Goal: Task Accomplishment & Management: Manage account settings

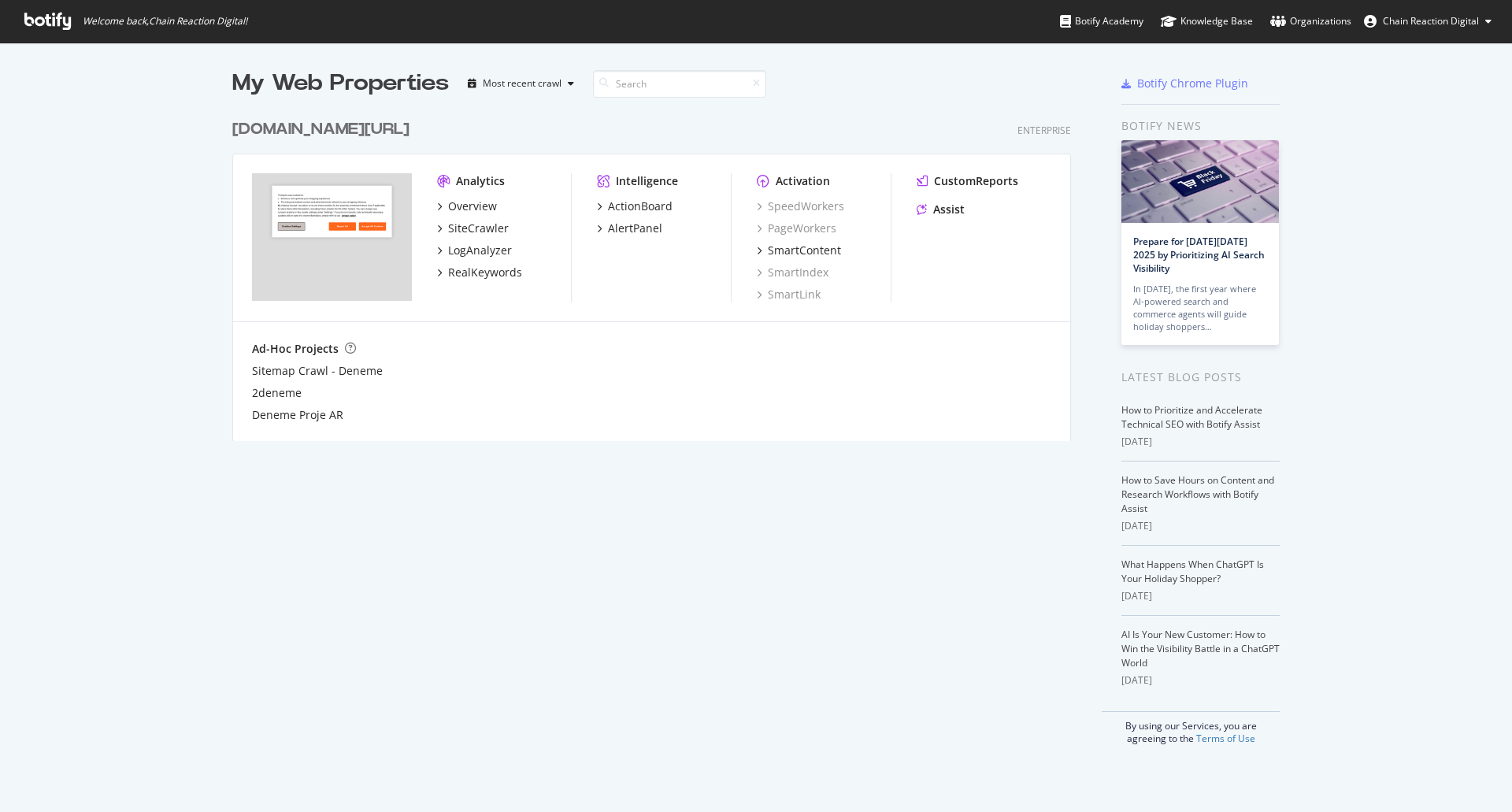
scroll to position [800, 1488]
click at [1422, 22] on span "Chain Reaction Digital" at bounding box center [1430, 21] width 96 height 14
click at [1426, 50] on link "Edit Profile" at bounding box center [1434, 54] width 138 height 23
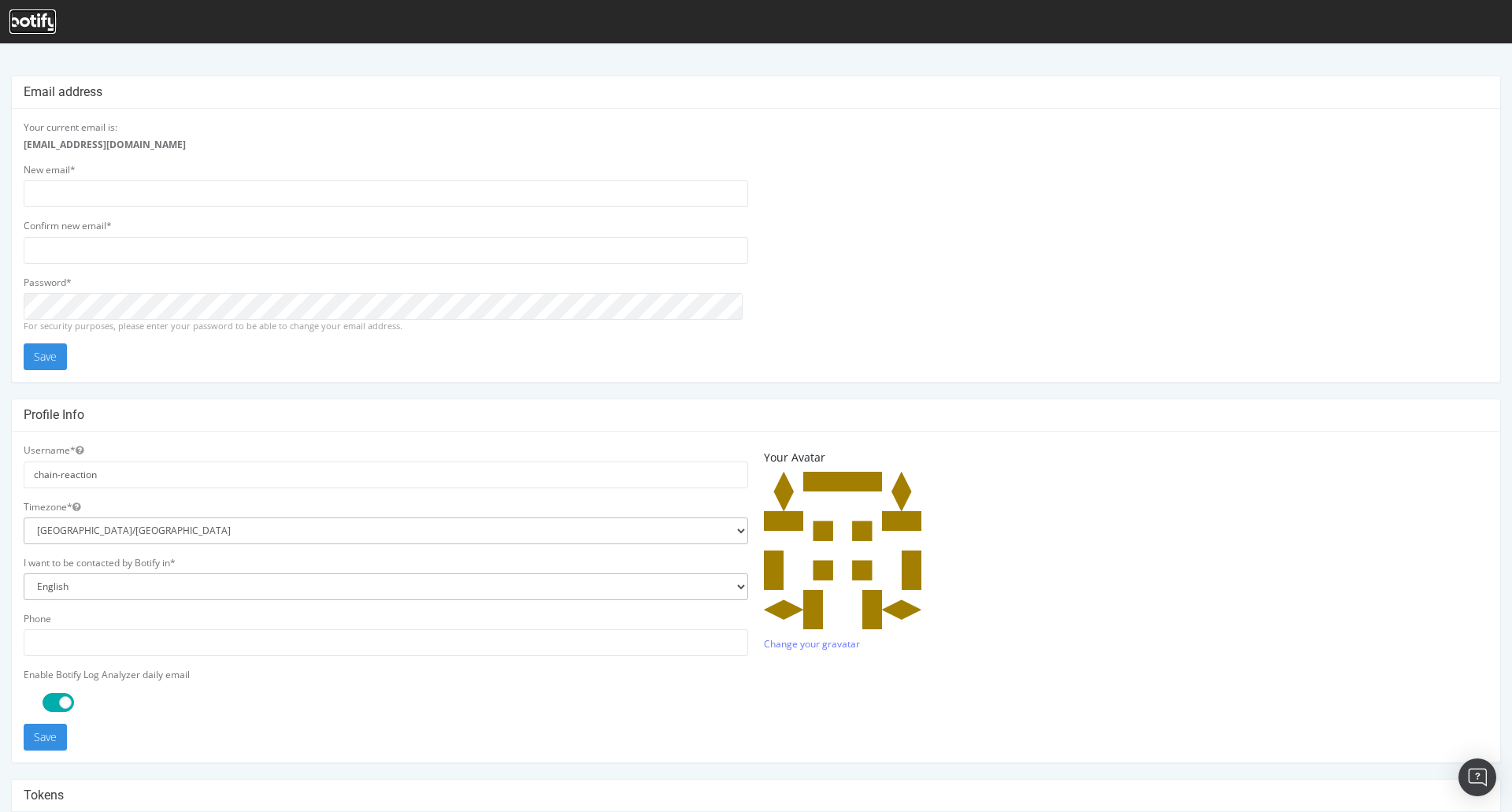
click at [17, 23] on icon at bounding box center [33, 22] width 46 height 18
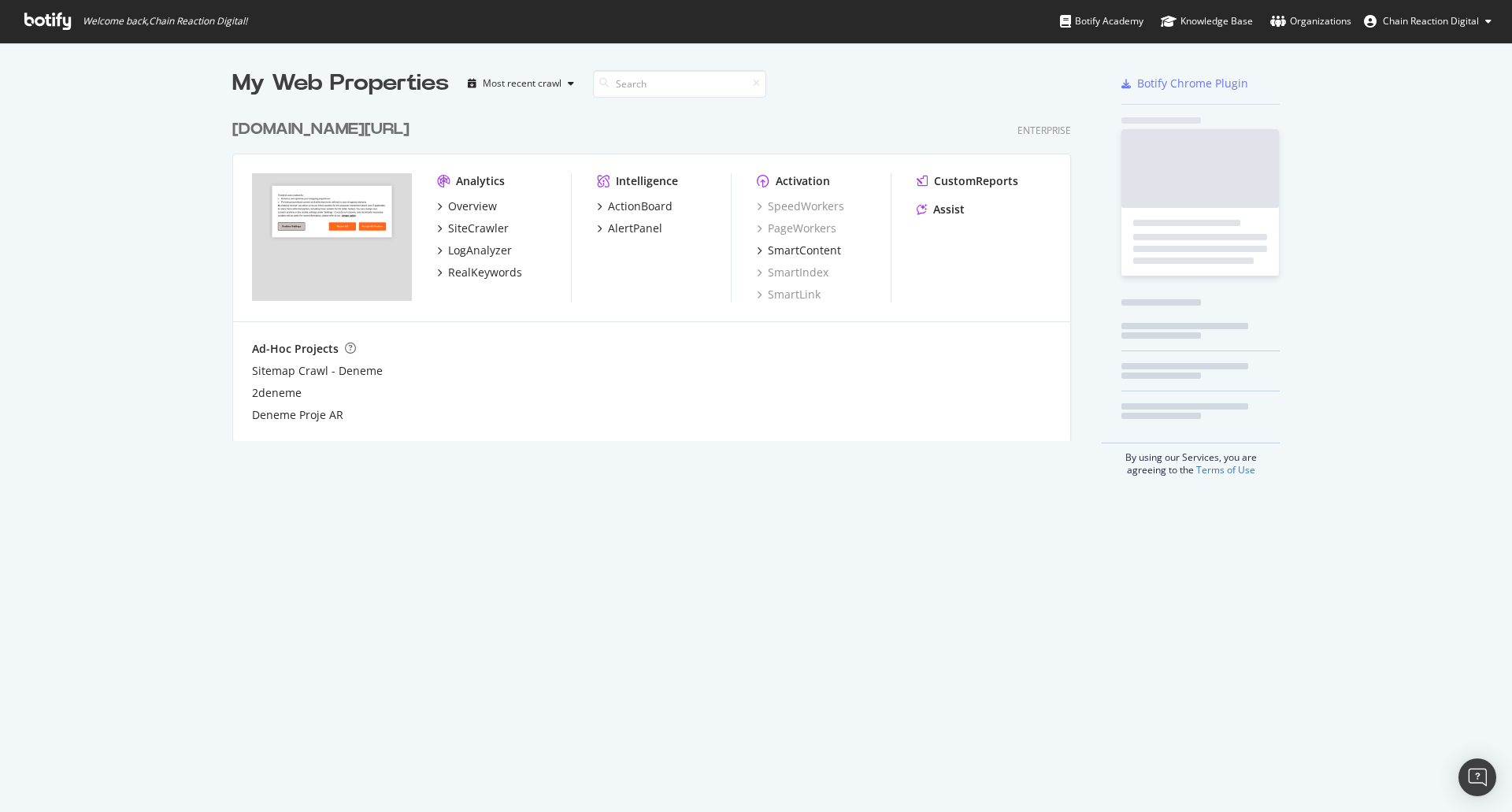
scroll to position [330, 839]
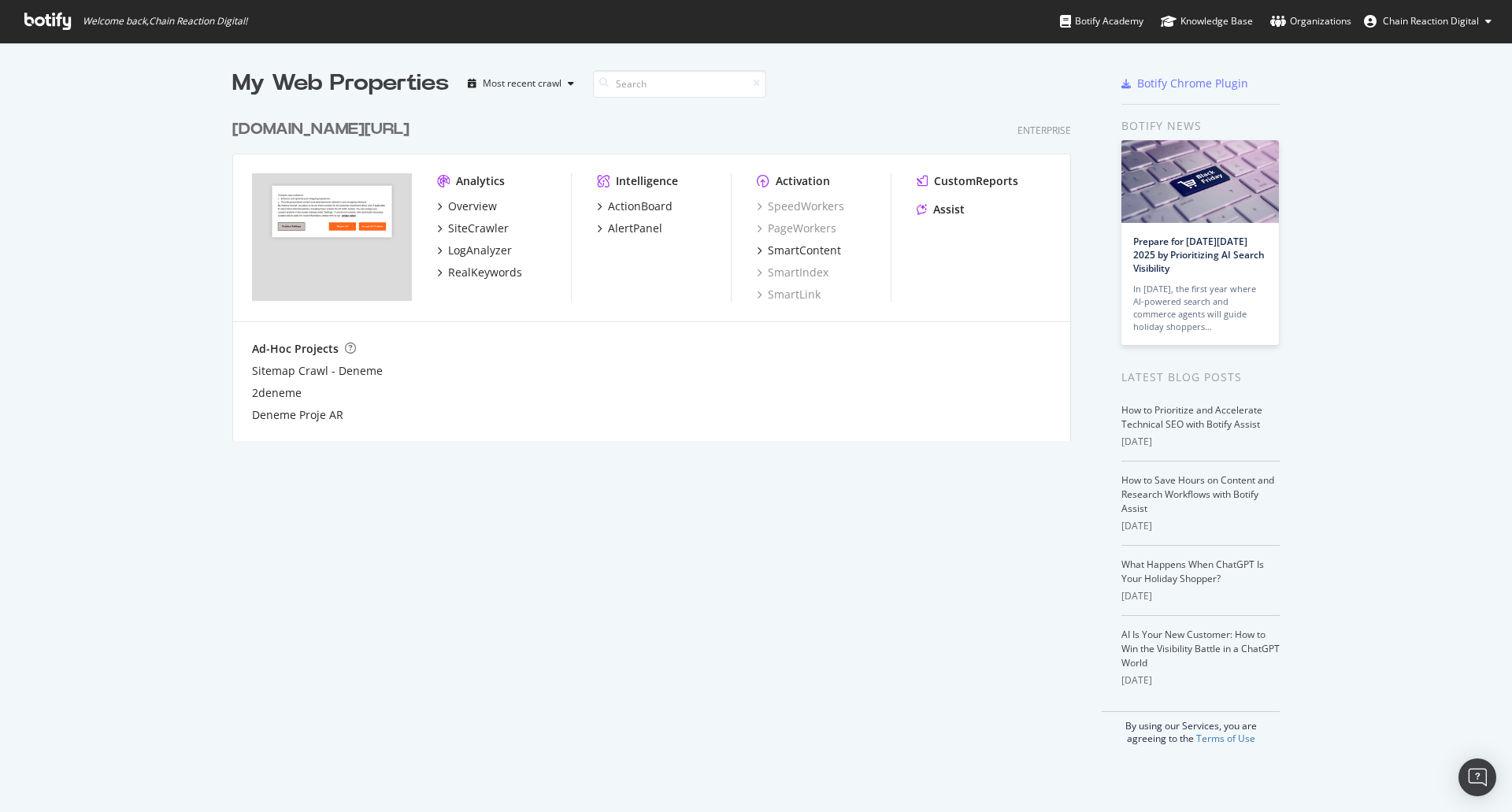
click at [1476, 21] on span "Chain Reaction Digital" at bounding box center [1430, 21] width 96 height 14
click at [1426, 127] on span "Log Out" at bounding box center [1426, 123] width 34 height 14
